Goal: Task Accomplishment & Management: Use online tool/utility

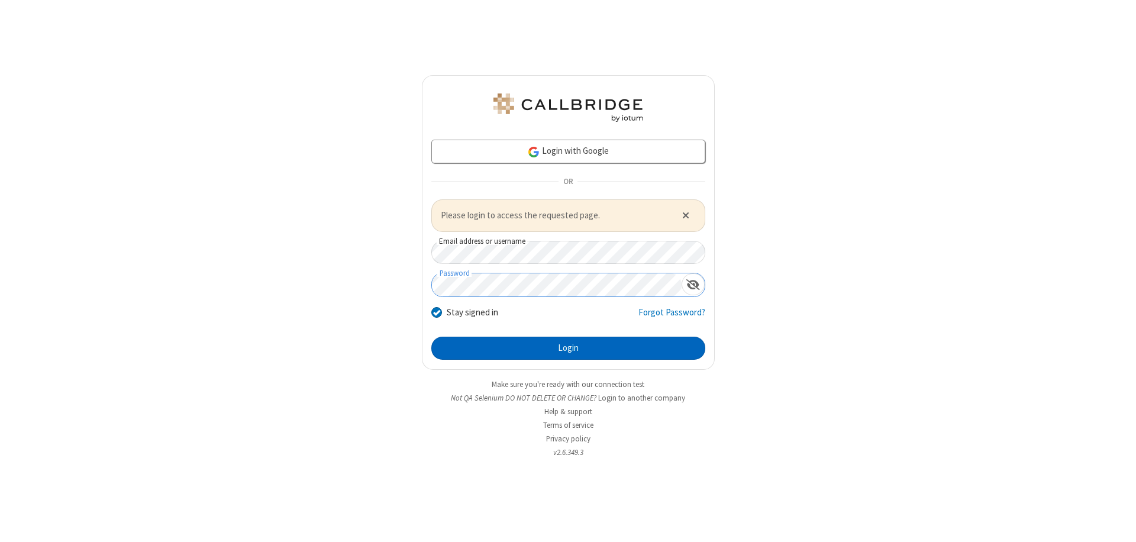
click at [568, 348] on button "Login" at bounding box center [568, 349] width 274 height 24
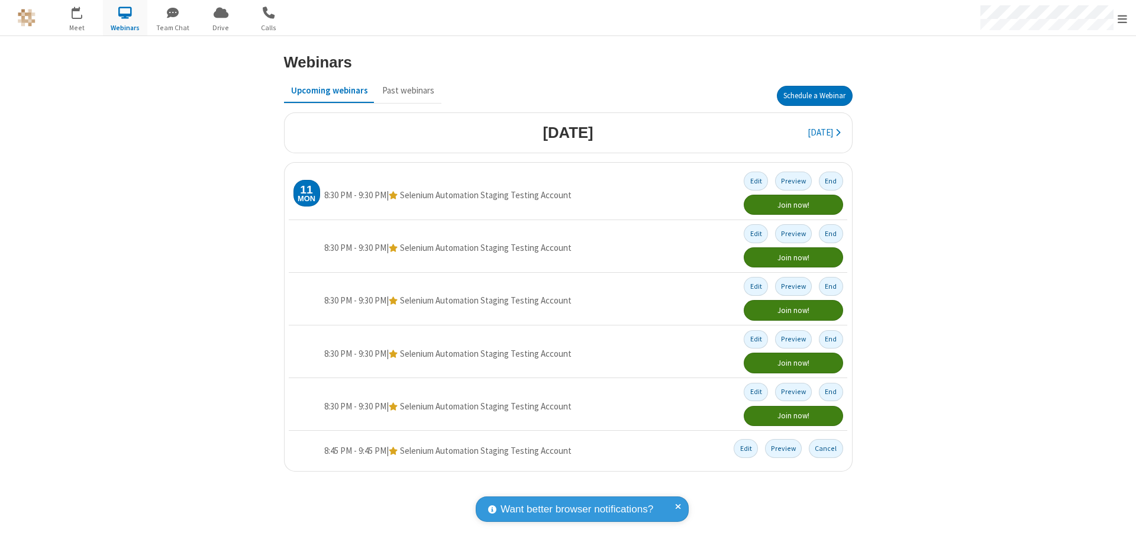
click at [814, 96] on button "Schedule a Webinar" at bounding box center [815, 96] width 76 height 20
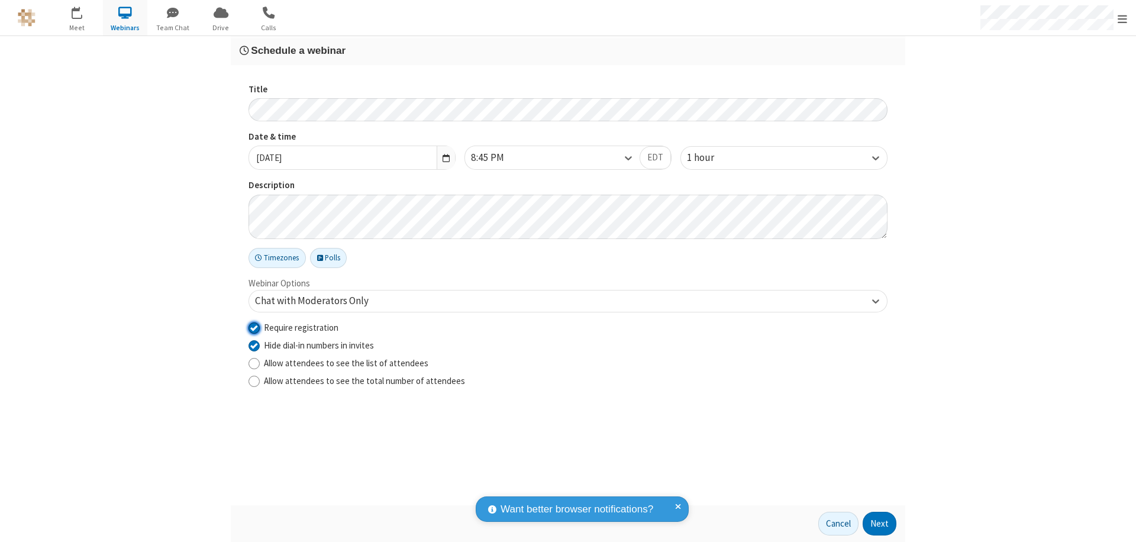
click at [254, 327] on input "Require registration" at bounding box center [254, 327] width 11 height 12
checkbox input "false"
click at [880, 524] on button "Next" at bounding box center [880, 524] width 34 height 24
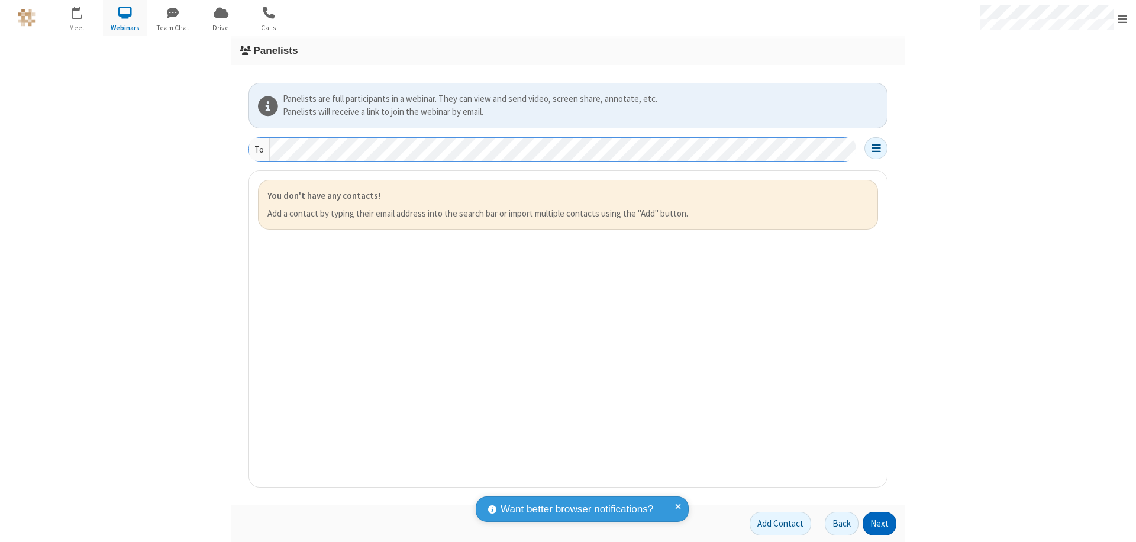
click at [880, 524] on button "Next" at bounding box center [880, 524] width 34 height 24
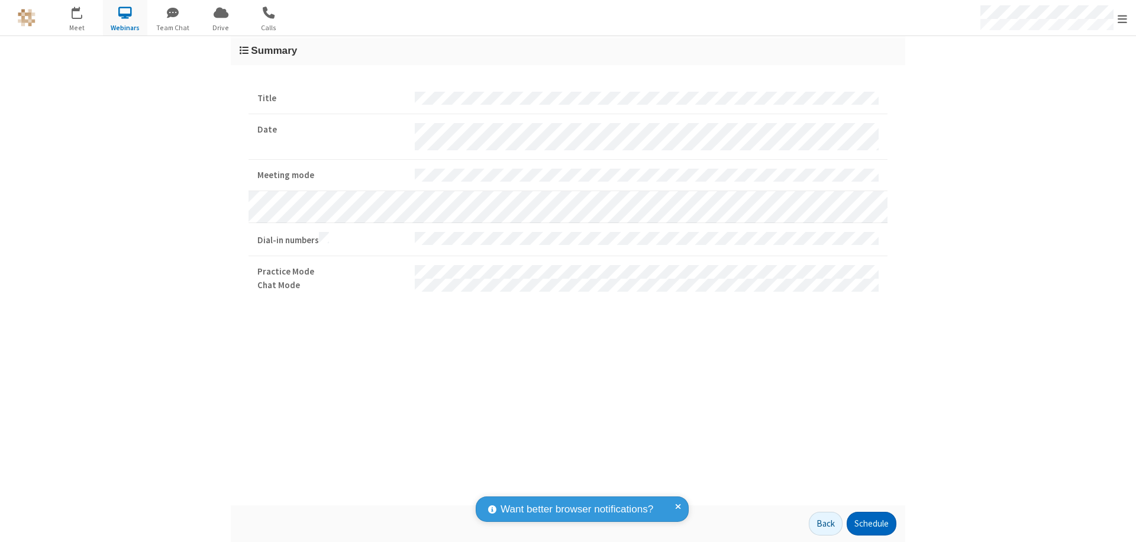
click at [871, 524] on button "Schedule" at bounding box center [872, 524] width 50 height 24
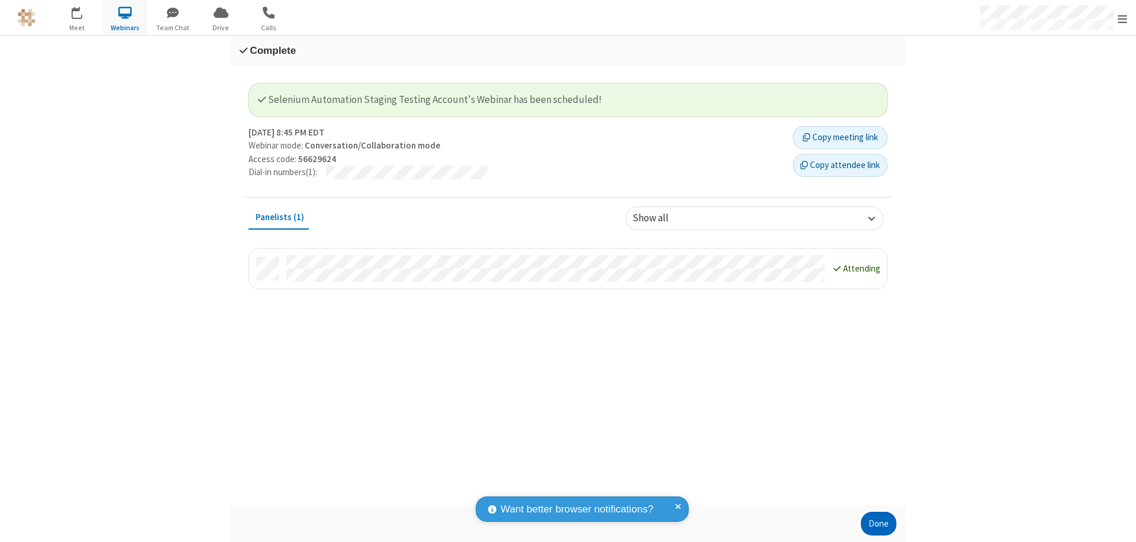
click at [879, 524] on button "Done" at bounding box center [879, 524] width 36 height 24
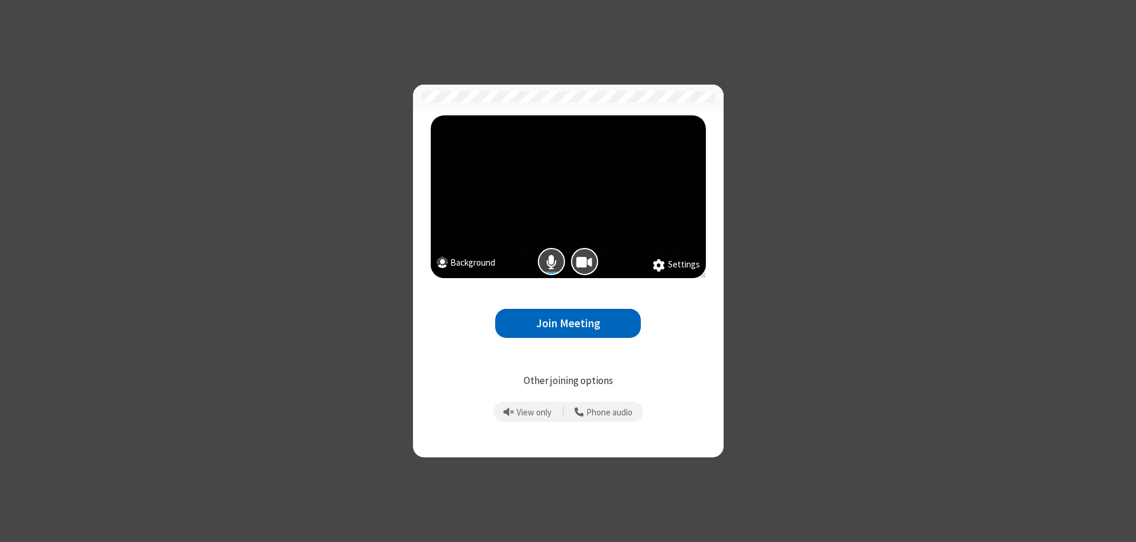
click at [568, 323] on button "Join Meeting" at bounding box center [568, 323] width 146 height 29
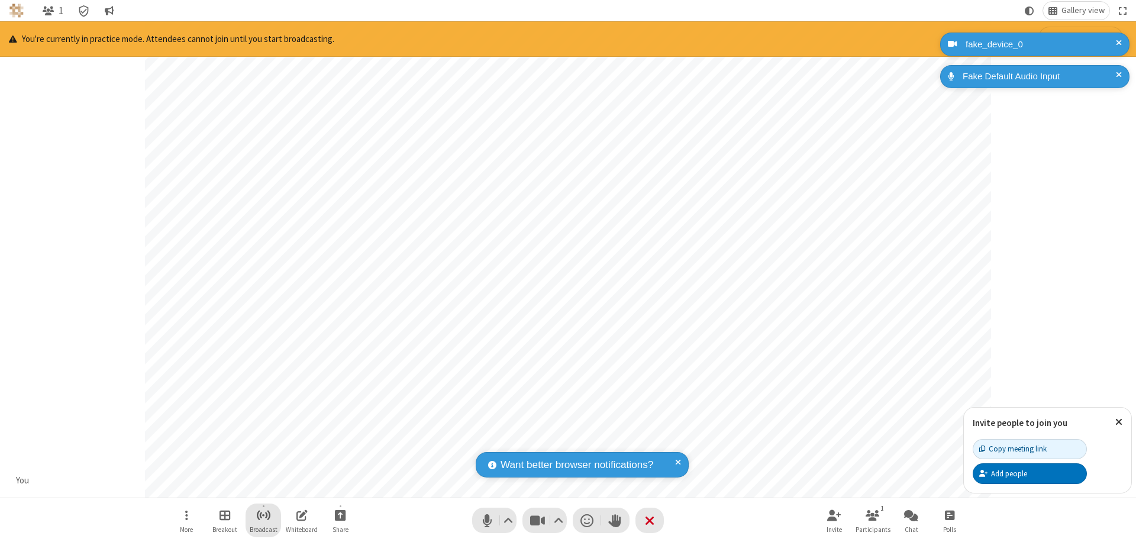
click at [263, 515] on span "Start broadcast" at bounding box center [263, 515] width 15 height 15
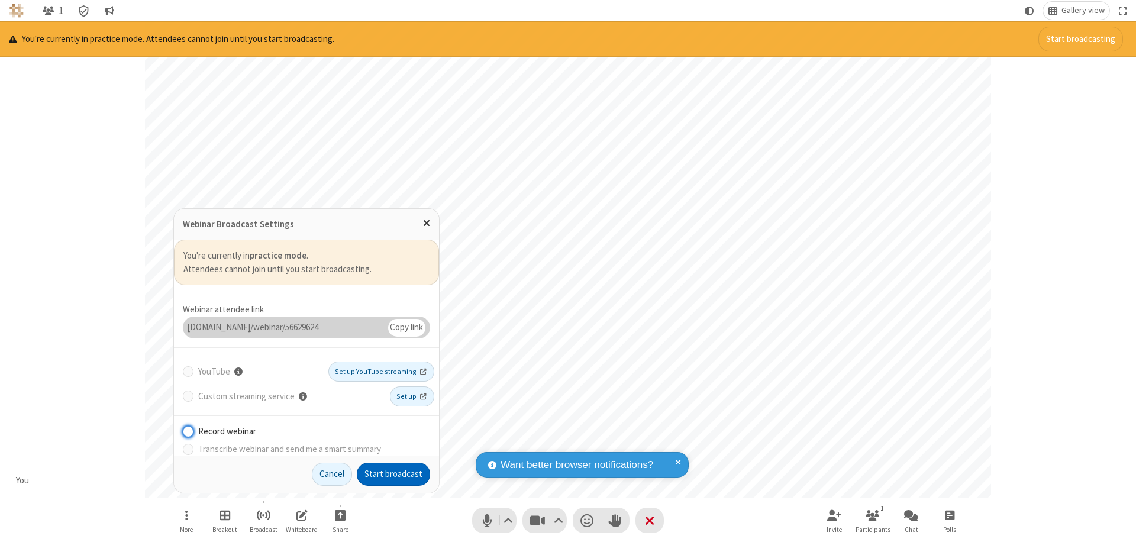
click at [394, 474] on button "Start broadcast" at bounding box center [393, 475] width 73 height 24
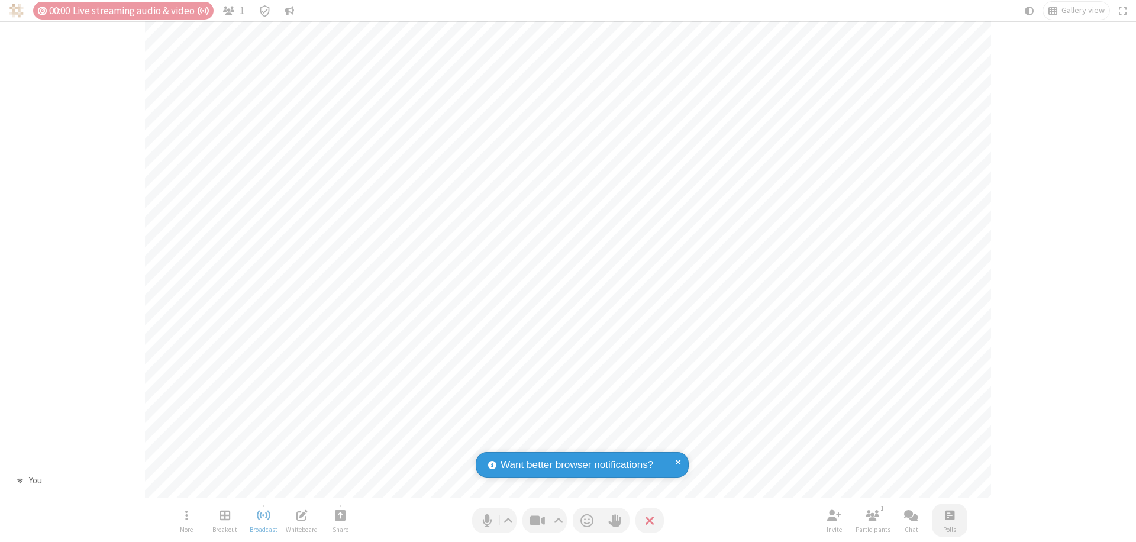
click at [949, 515] on span "Open poll" at bounding box center [949, 515] width 9 height 15
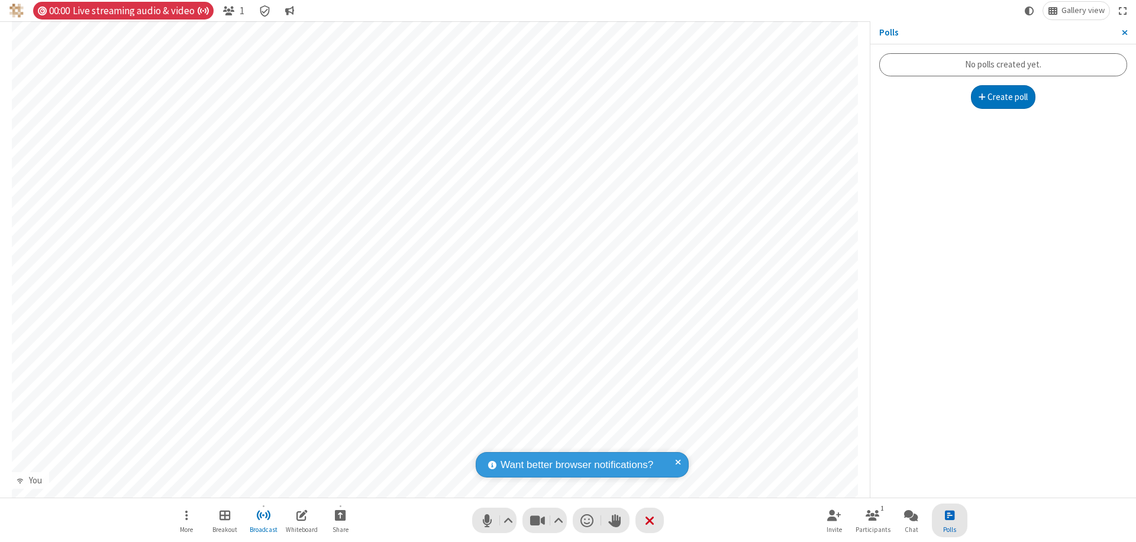
click at [1003, 97] on button "Create poll" at bounding box center [1003, 97] width 65 height 24
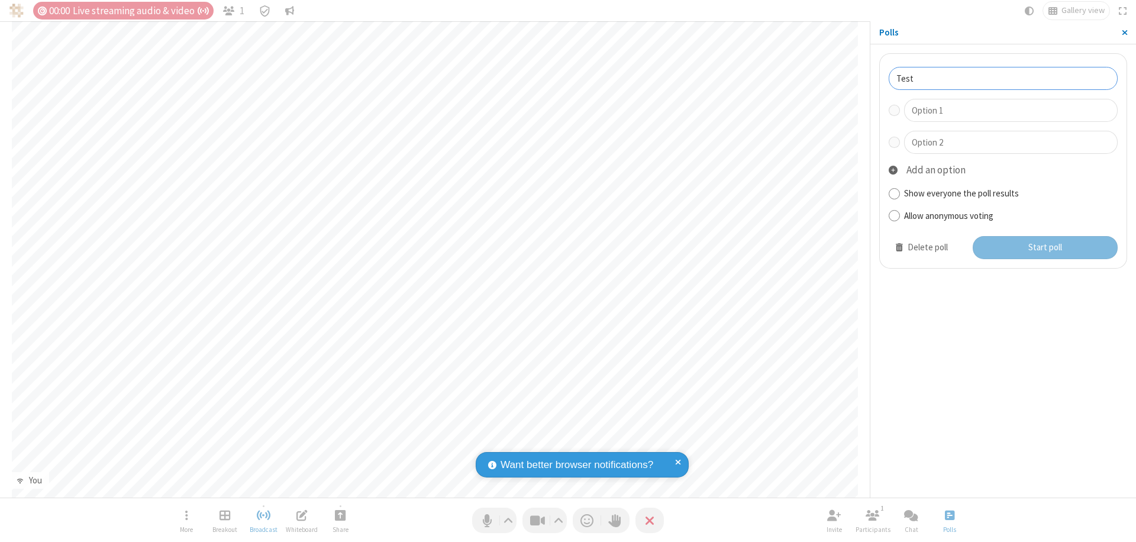
type input "Test"
type input "Yes"
type input "No"
click at [1045, 247] on button "Start poll" at bounding box center [1046, 248] width 146 height 24
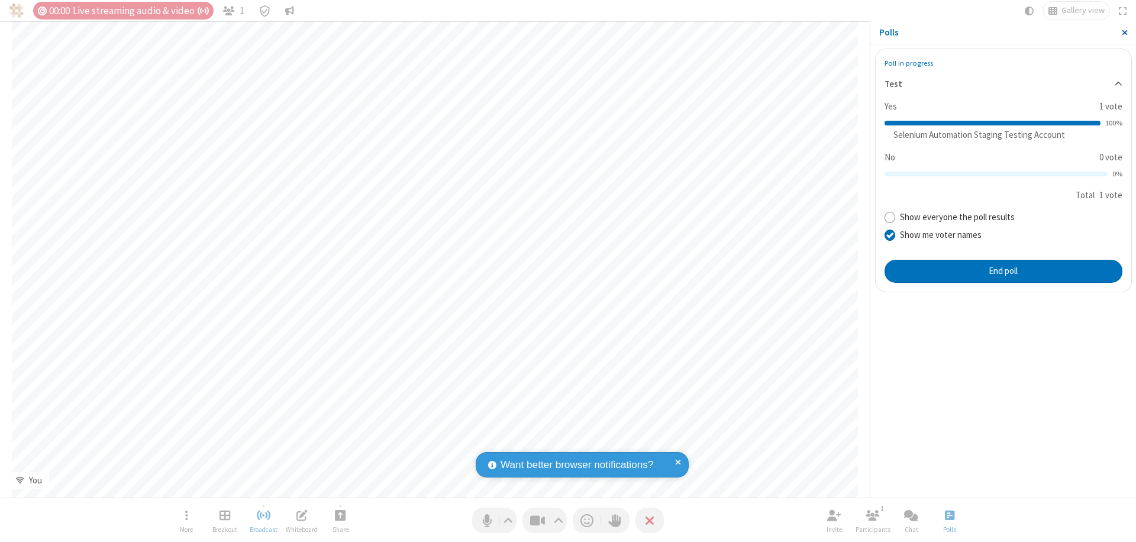
click at [1124, 33] on span "Close sidebar" at bounding box center [1125, 32] width 6 height 9
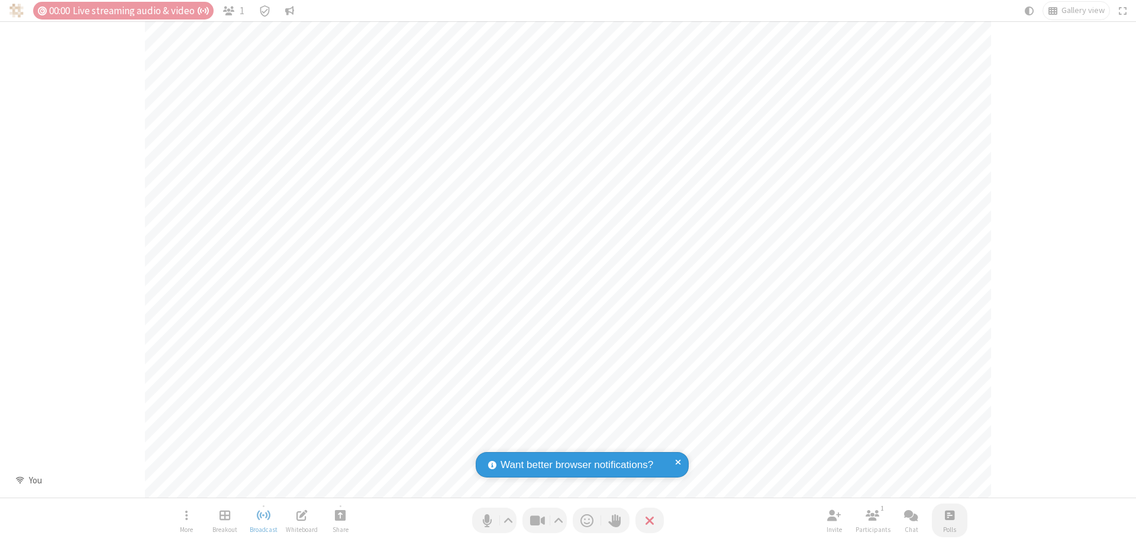
click at [949, 515] on span "Open poll" at bounding box center [949, 515] width 9 height 15
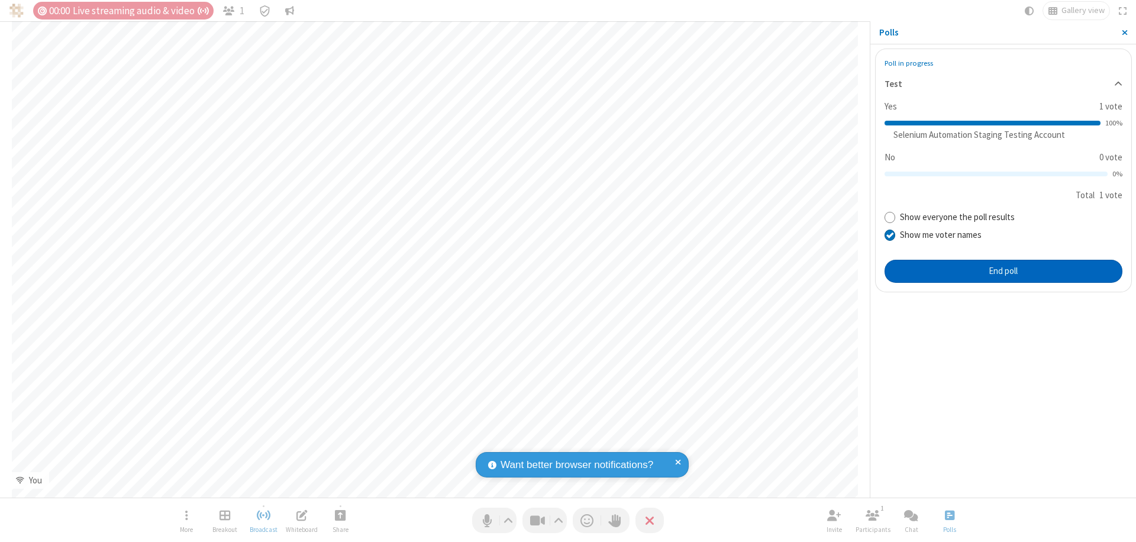
click at [1003, 271] on button "End poll" at bounding box center [1004, 272] width 238 height 24
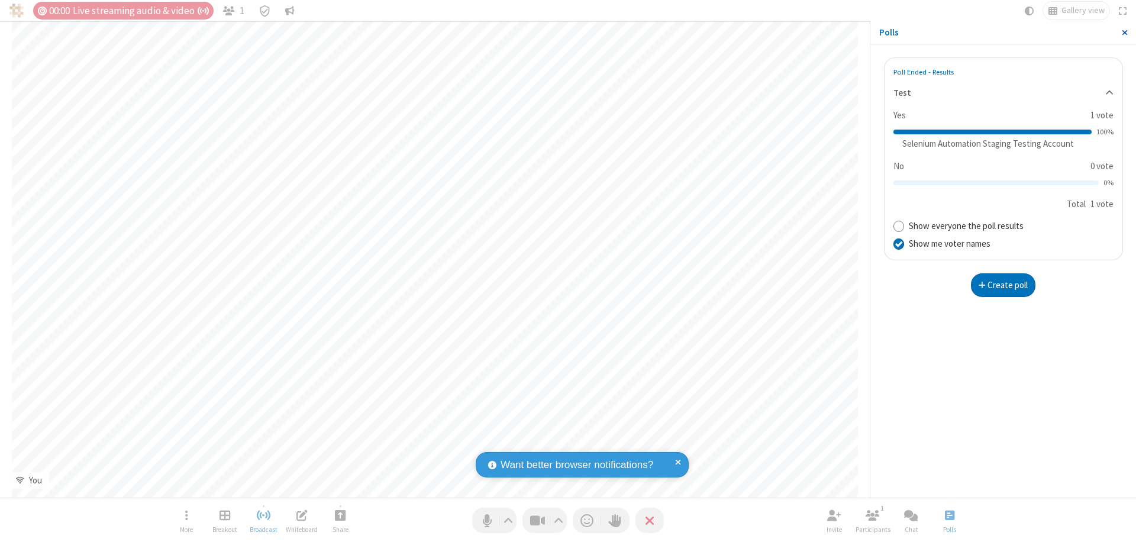
click at [1124, 33] on span "Close sidebar" at bounding box center [1125, 32] width 6 height 9
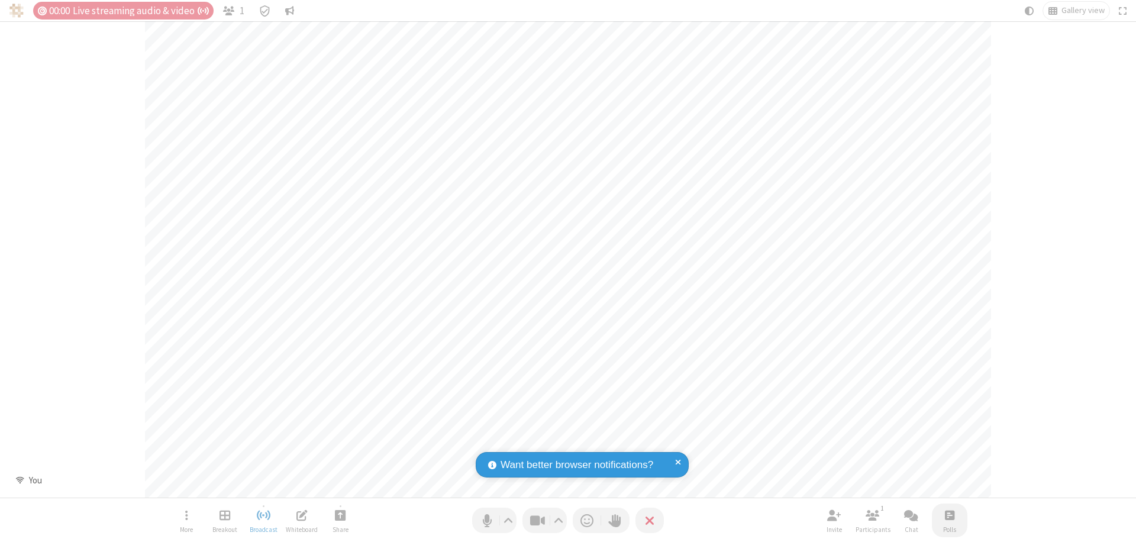
click at [949, 515] on span "Open poll" at bounding box center [949, 515] width 9 height 15
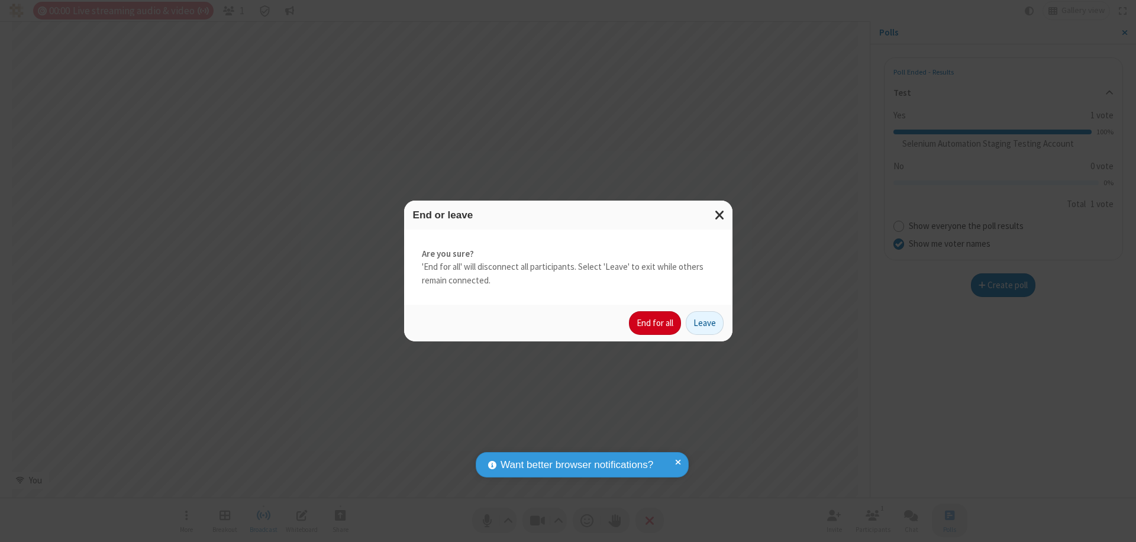
click at [656, 323] on button "End for all" at bounding box center [655, 323] width 52 height 24
